Goal: Transaction & Acquisition: Book appointment/travel/reservation

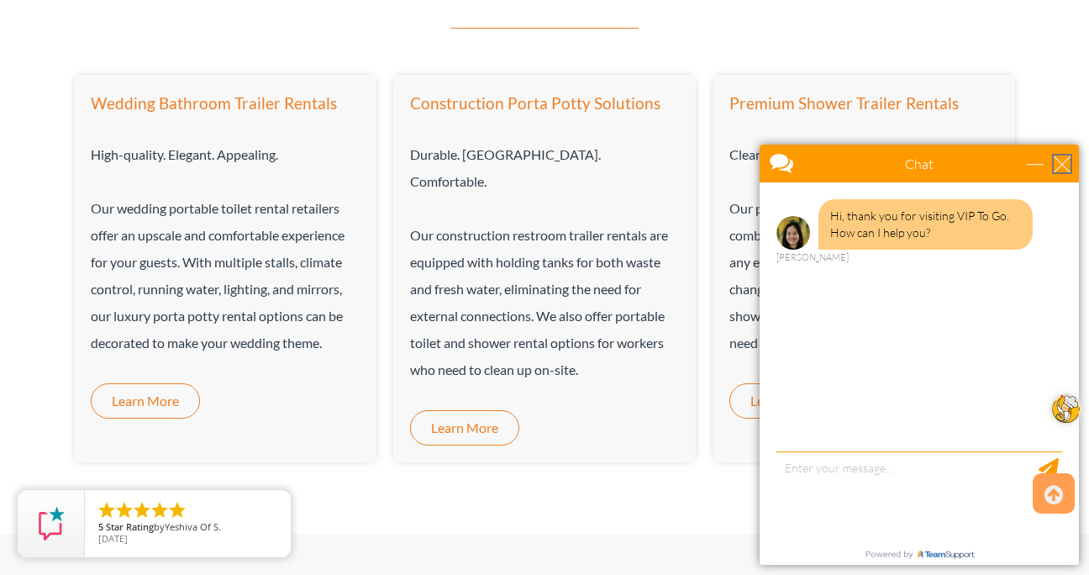
click at [1065, 163] on div "close" at bounding box center [1061, 163] width 17 height 17
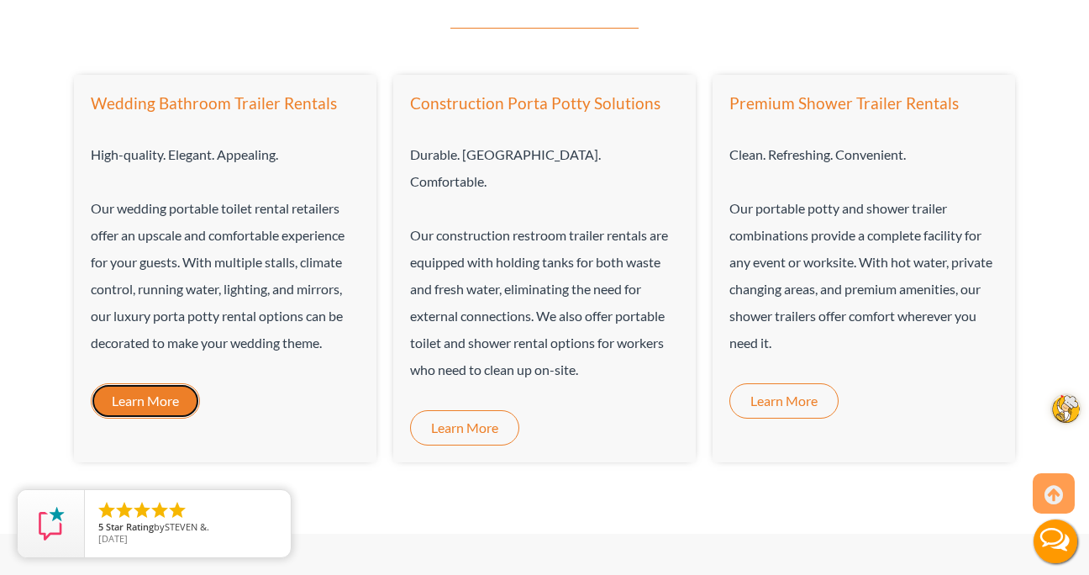
click at [162, 395] on span "Learn More" at bounding box center [145, 400] width 67 height 13
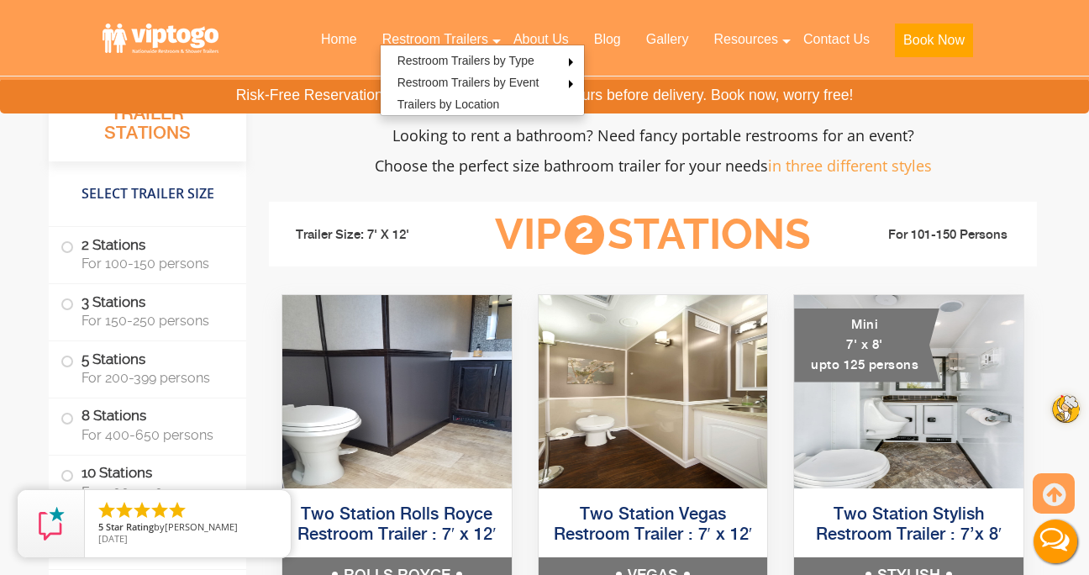
scroll to position [1628, 0]
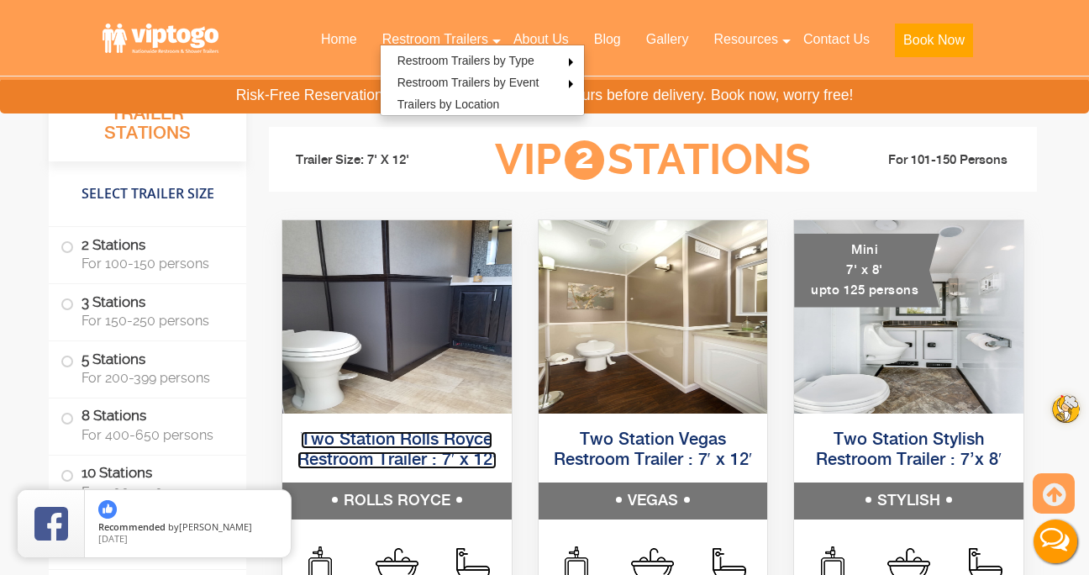
click at [376, 439] on link "Two Station Rolls Royce Restroom Trailer : 7′ x 12′" at bounding box center [396, 450] width 199 height 38
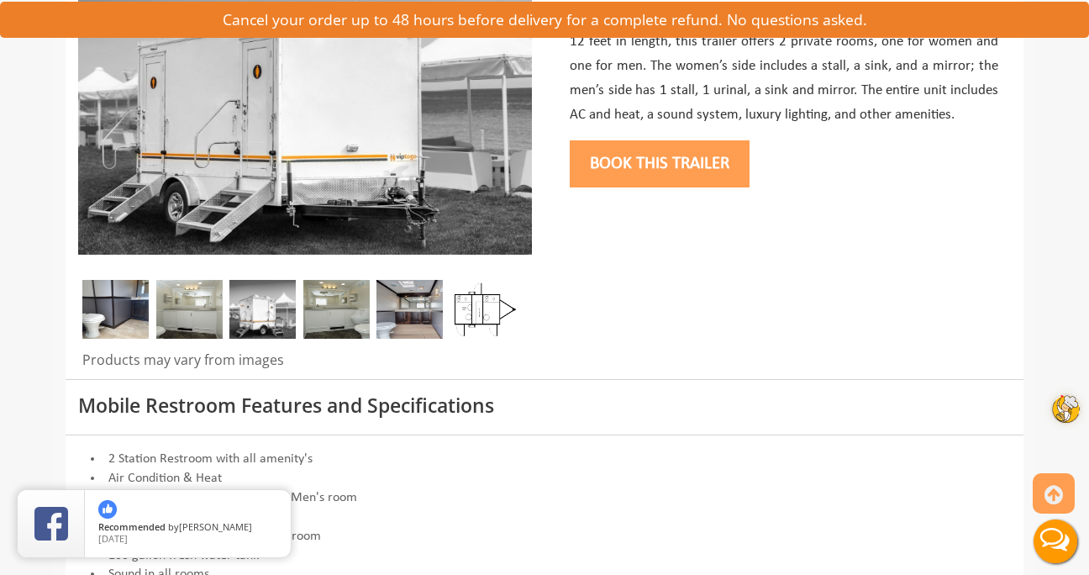
scroll to position [323, 0]
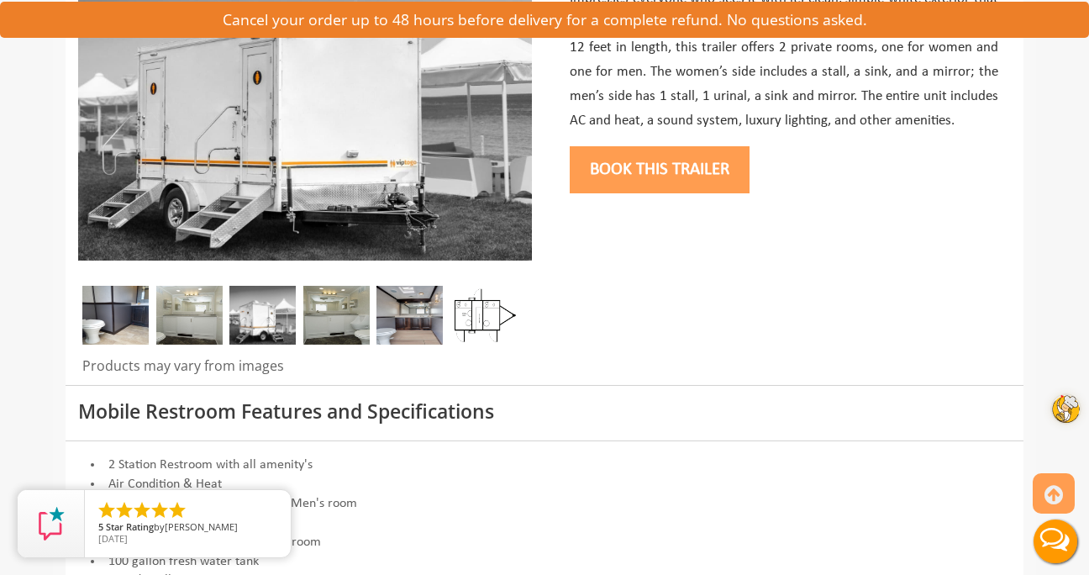
click at [127, 304] on img at bounding box center [115, 315] width 66 height 59
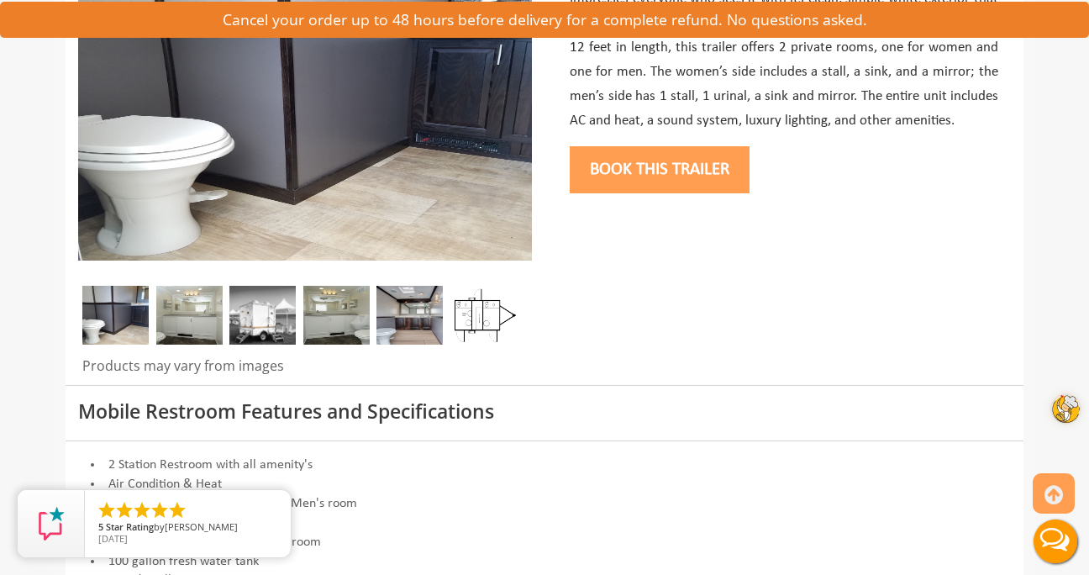
click at [197, 297] on img at bounding box center [189, 315] width 66 height 59
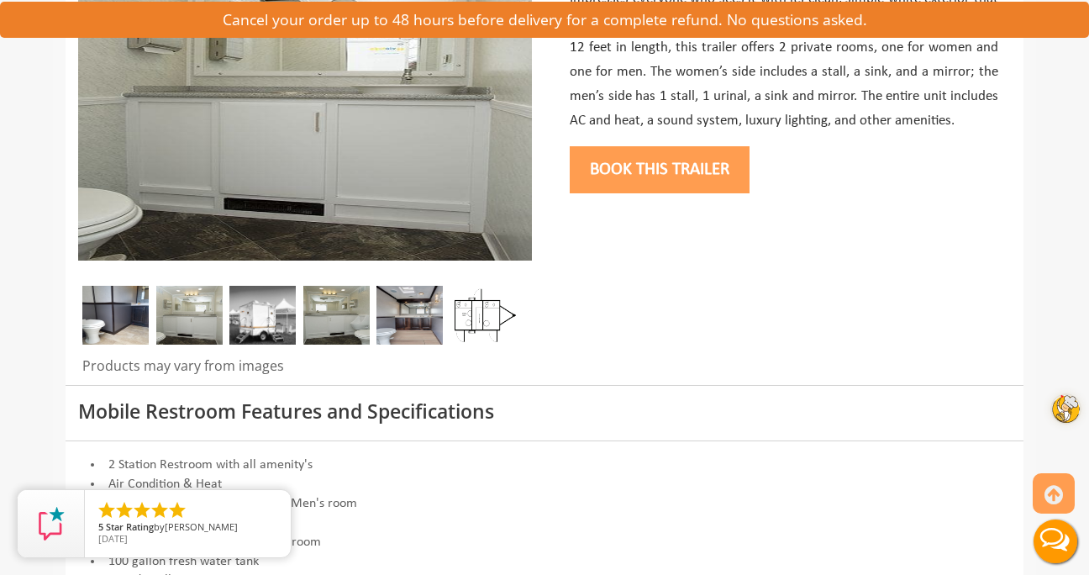
click at [289, 308] on img at bounding box center [262, 315] width 66 height 59
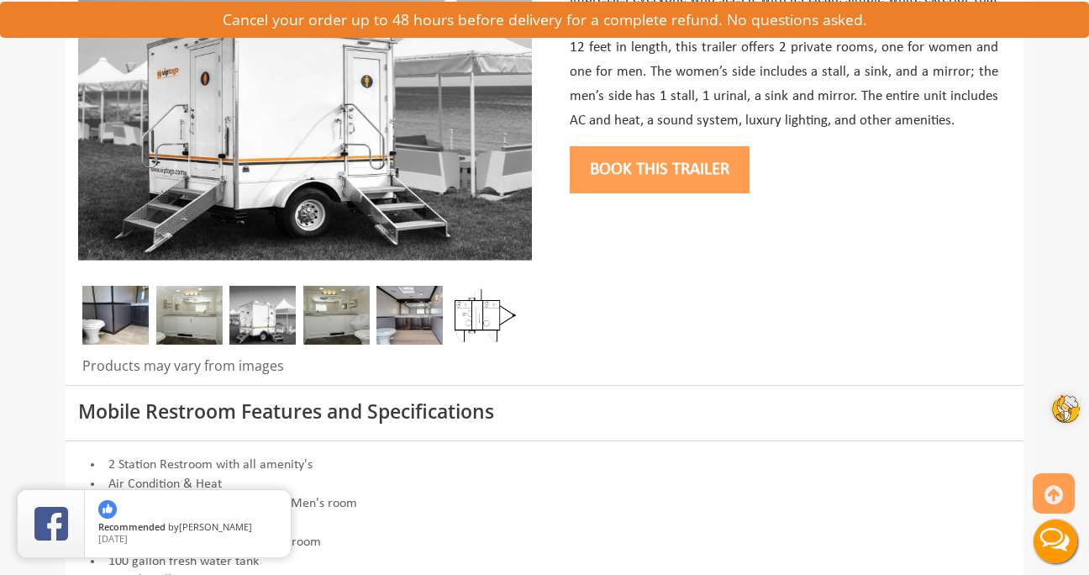
click at [328, 307] on img at bounding box center [336, 315] width 66 height 59
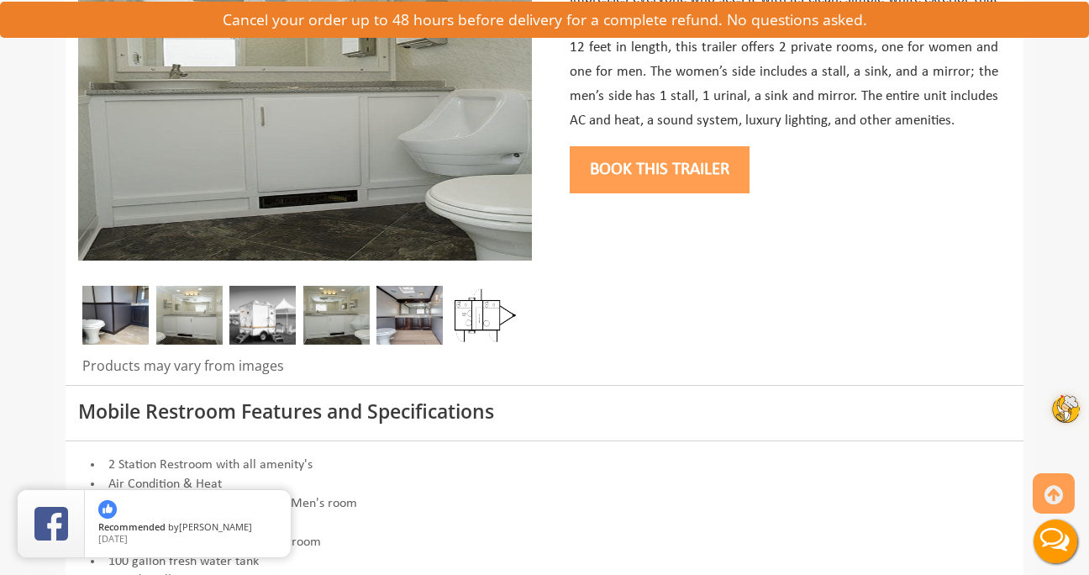
click at [418, 297] on img at bounding box center [409, 315] width 66 height 59
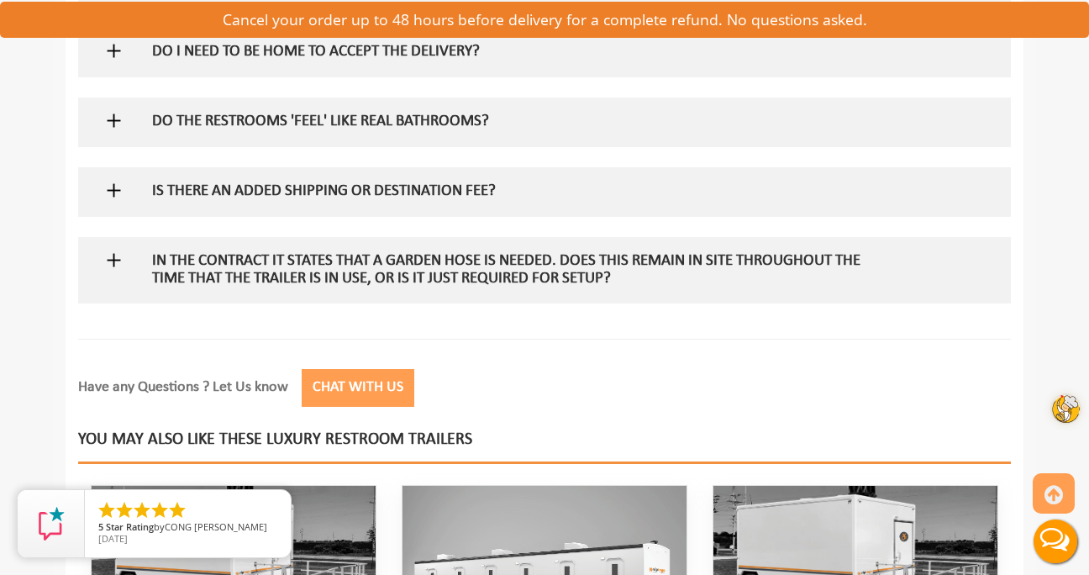
scroll to position [1948, 0]
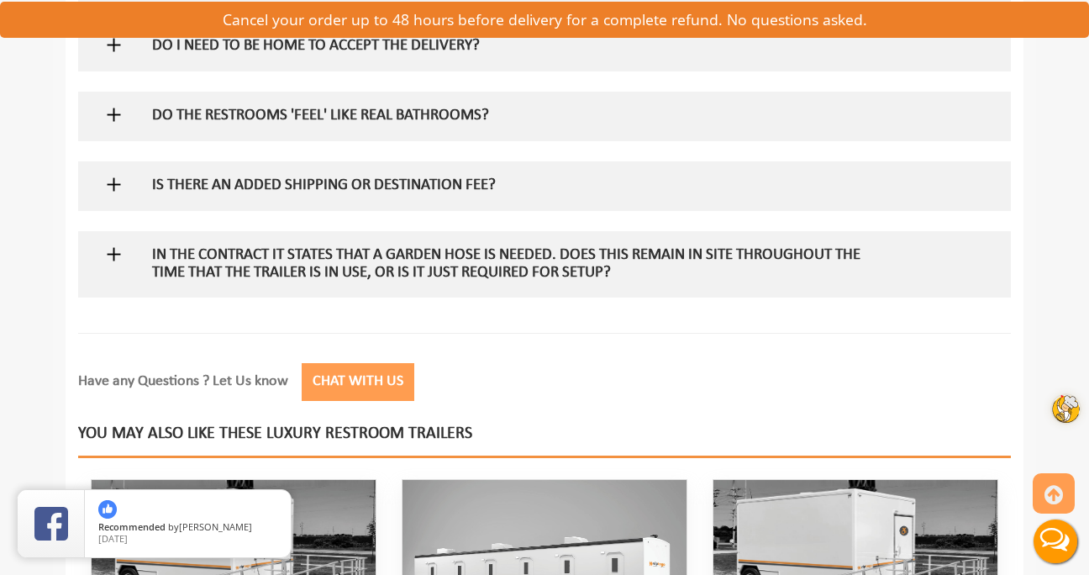
click at [580, 261] on h5 "In the contract it states that a garden hose is needed. Does this remain in sit…" at bounding box center [517, 264] width 731 height 35
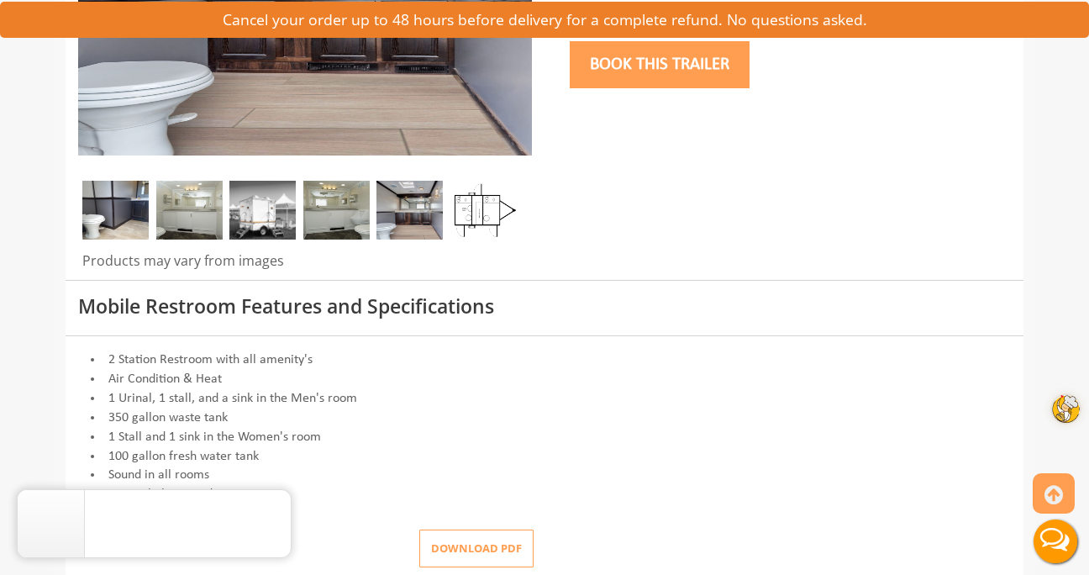
scroll to position [0, 0]
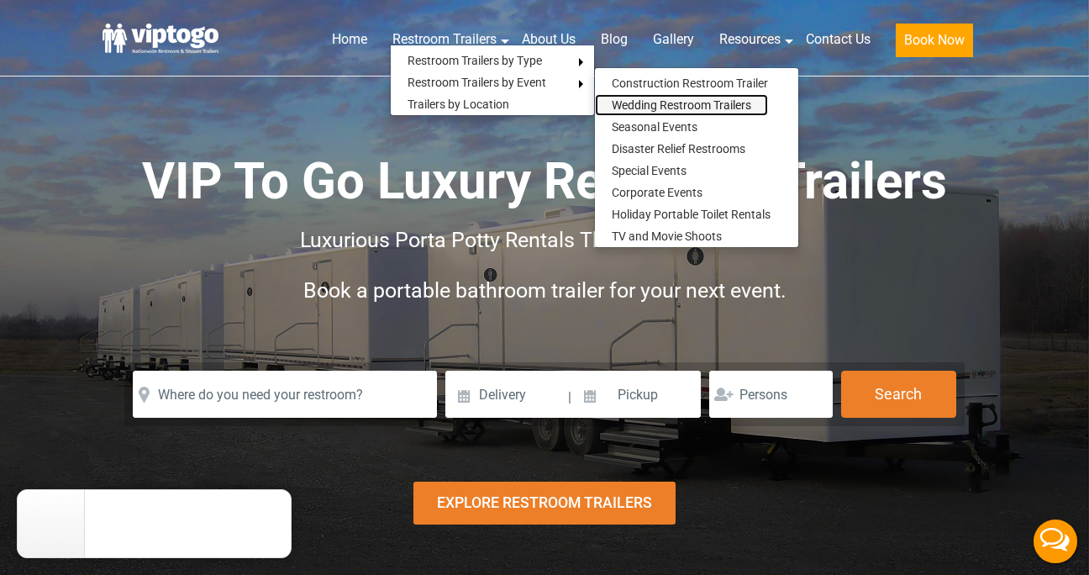
click at [637, 100] on link "Wedding Restroom Trailers" at bounding box center [681, 105] width 173 height 22
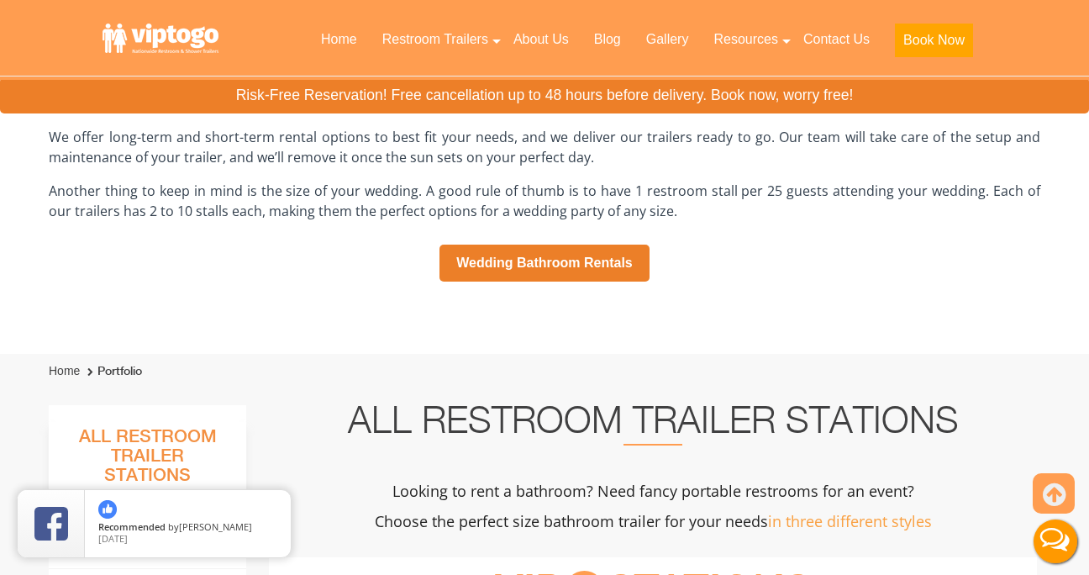
scroll to position [1123, 0]
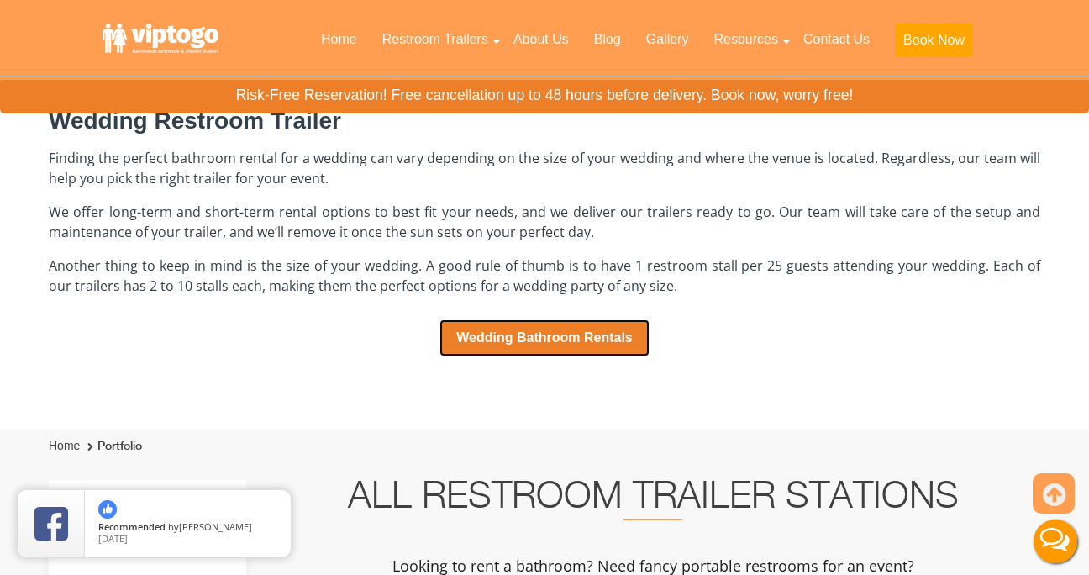
click at [526, 326] on link "Wedding Bathroom Rentals" at bounding box center [544, 337] width 210 height 37
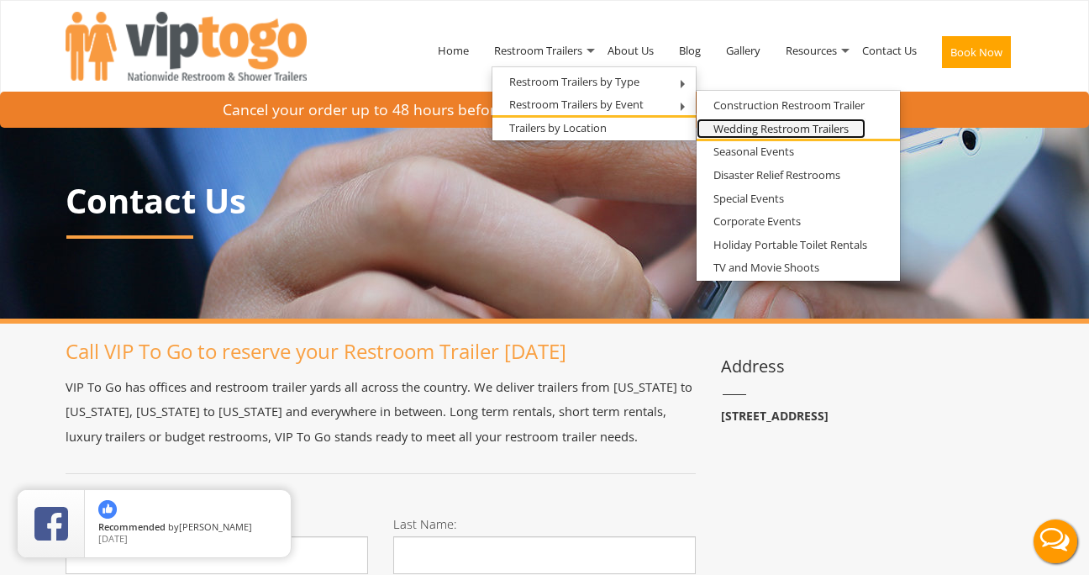
click at [727, 125] on link "Wedding Restroom Trailers" at bounding box center [780, 128] width 169 height 21
